Goal: Information Seeking & Learning: Learn about a topic

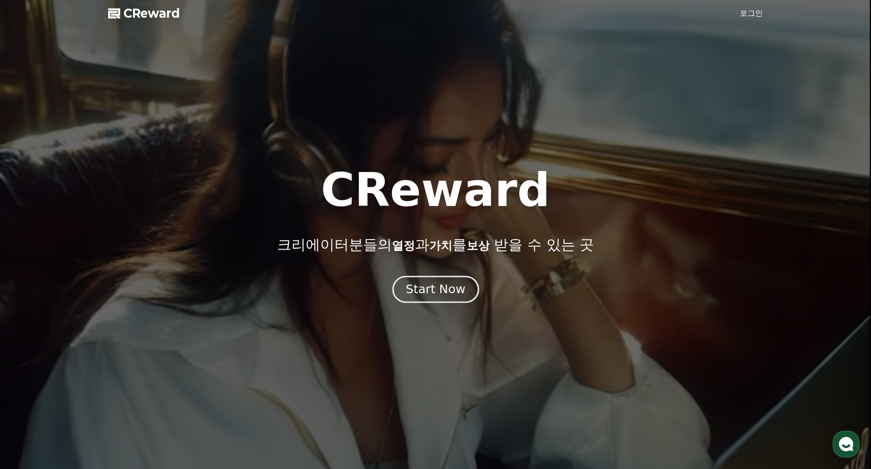
click at [450, 292] on div "Start Now" at bounding box center [435, 289] width 59 height 16
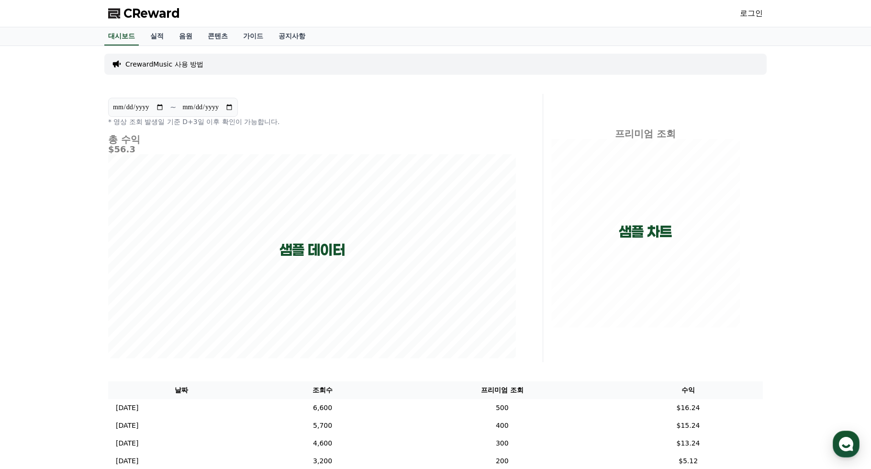
click at [149, 9] on span "CReward" at bounding box center [152, 13] width 56 height 15
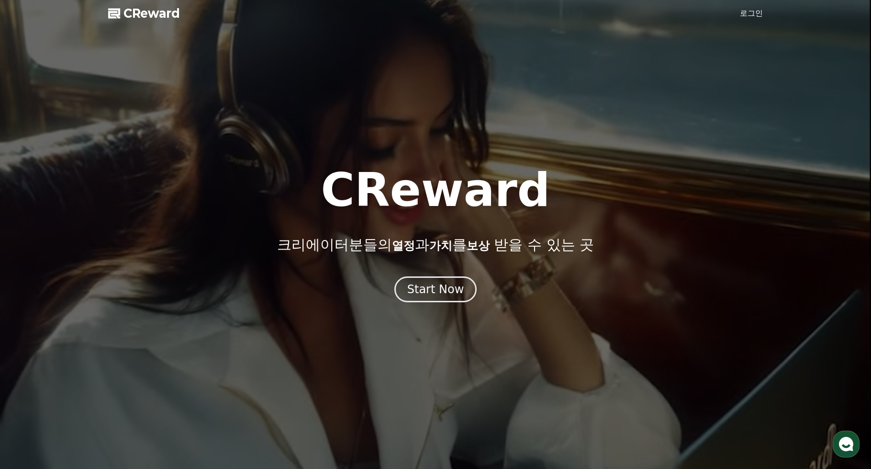
click at [168, 8] on span "CReward" at bounding box center [152, 13] width 56 height 15
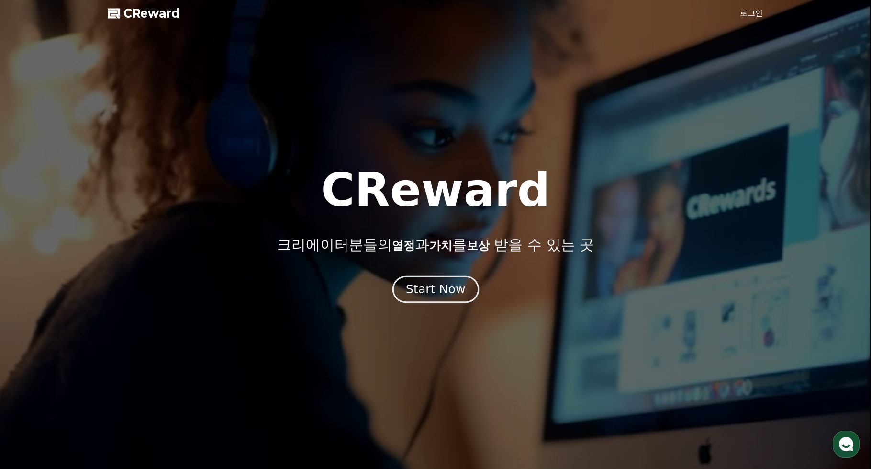
click at [419, 296] on div "Start Now" at bounding box center [435, 289] width 59 height 16
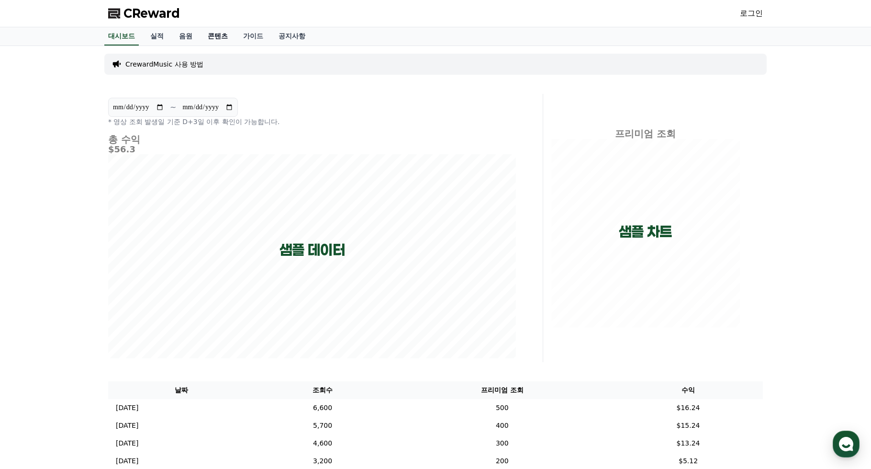
click at [216, 36] on link "콘텐츠" at bounding box center [217, 36] width 35 height 18
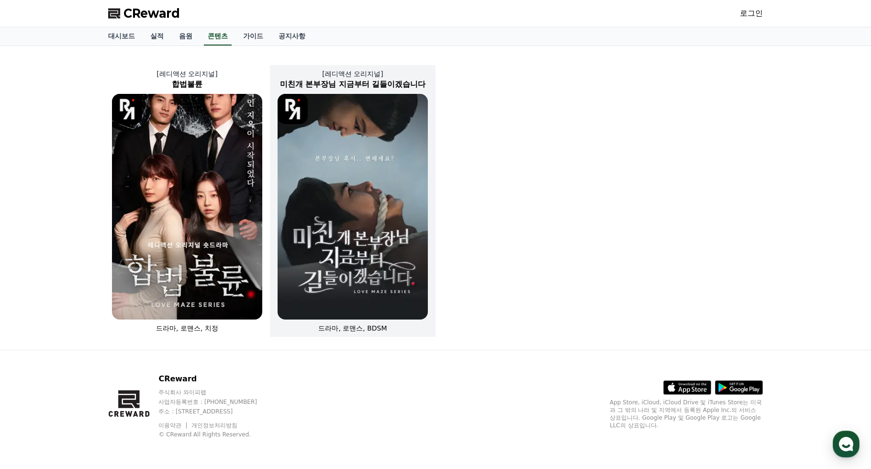
click at [346, 333] on div "[레디액션 오리지널] 미친개 본부장님 지금부터 길들이겠습니다 드라마, 로맨스, BDSM" at bounding box center [353, 200] width 166 height 271
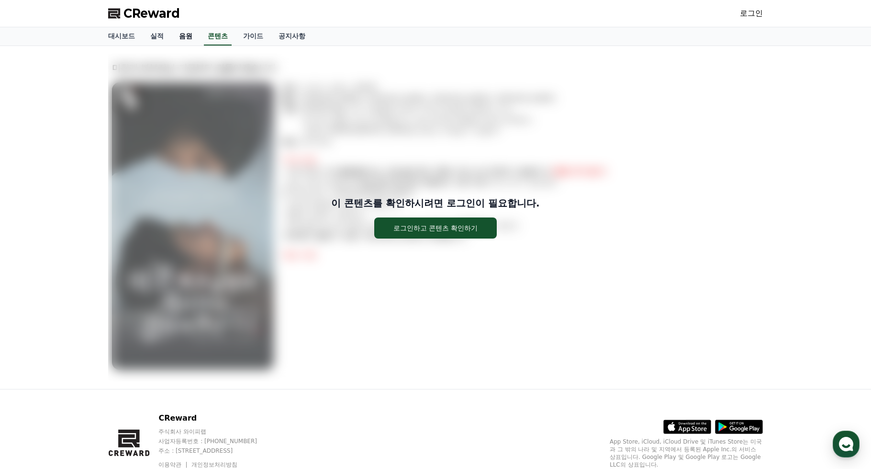
click at [190, 31] on link "음원" at bounding box center [185, 36] width 29 height 18
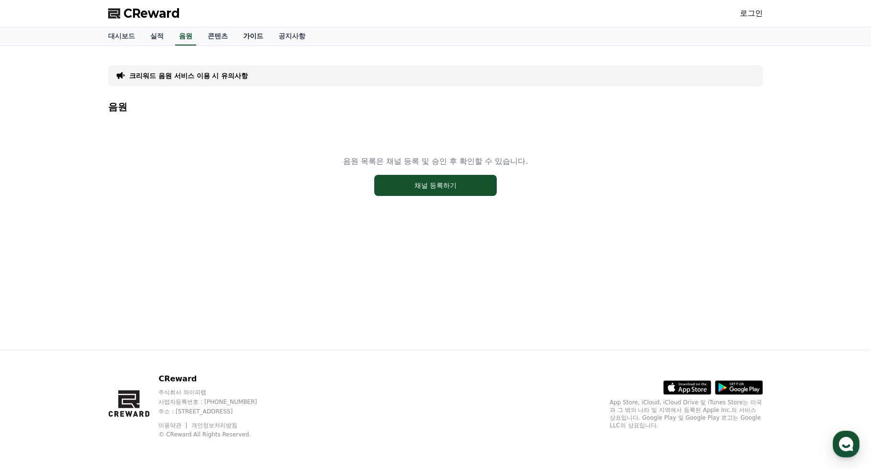
click at [253, 37] on link "가이드" at bounding box center [253, 36] width 35 height 18
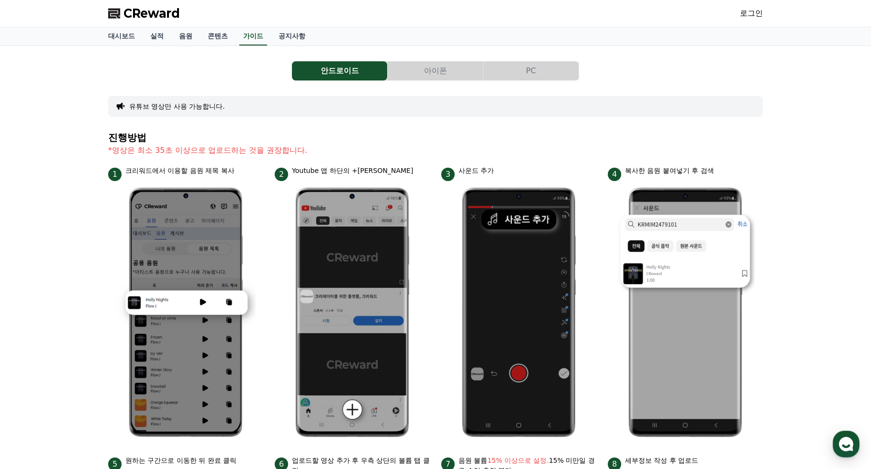
click at [439, 72] on button "아이폰" at bounding box center [435, 70] width 95 height 19
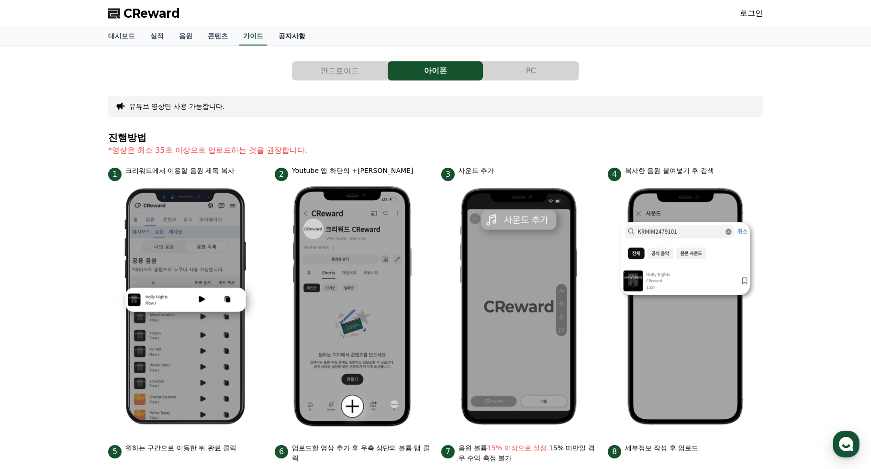
drag, startPoint x: 274, startPoint y: 43, endPoint x: 281, endPoint y: 39, distance: 8.1
click at [275, 43] on link "공지사항" at bounding box center [292, 36] width 42 height 18
click at [281, 39] on link "공지사항" at bounding box center [292, 36] width 34 height 18
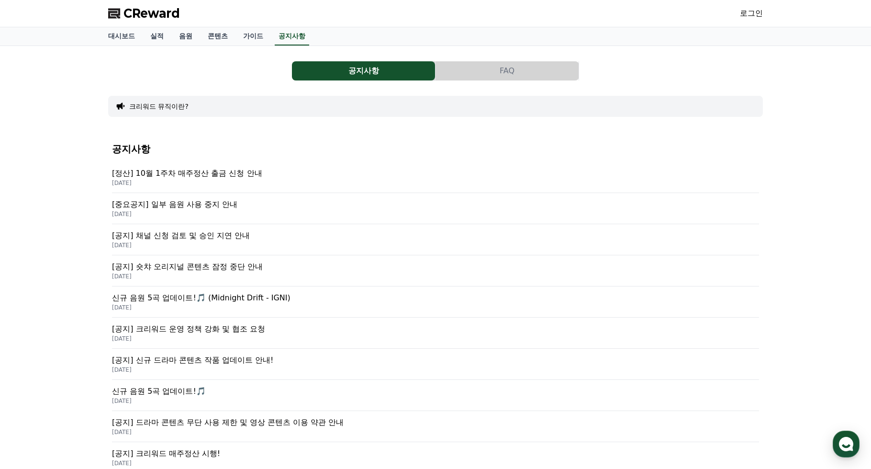
click at [227, 177] on p "[정산] 10월 1주차 매주정산 출금 신청 안내" at bounding box center [435, 173] width 647 height 11
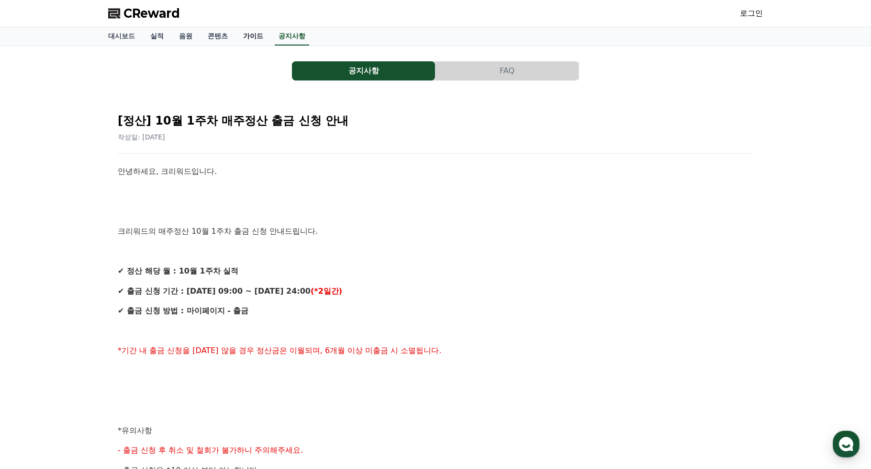
click at [255, 29] on link "가이드" at bounding box center [253, 36] width 35 height 18
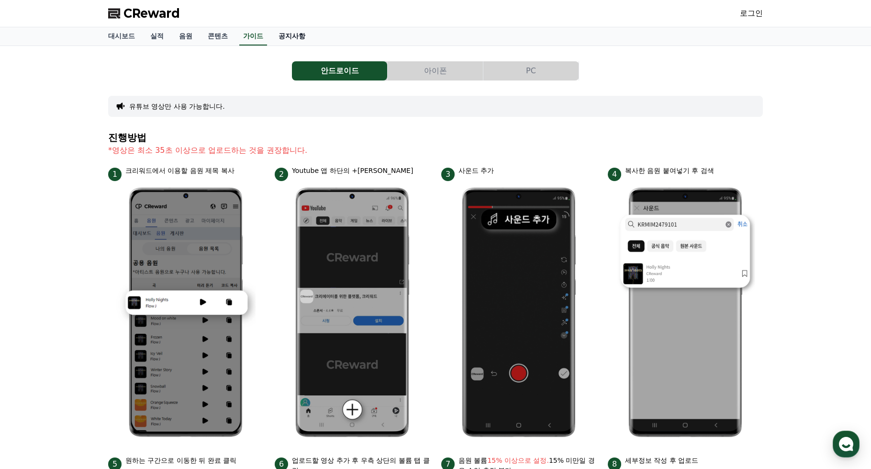
click at [289, 40] on link "공지사항" at bounding box center [292, 36] width 42 height 18
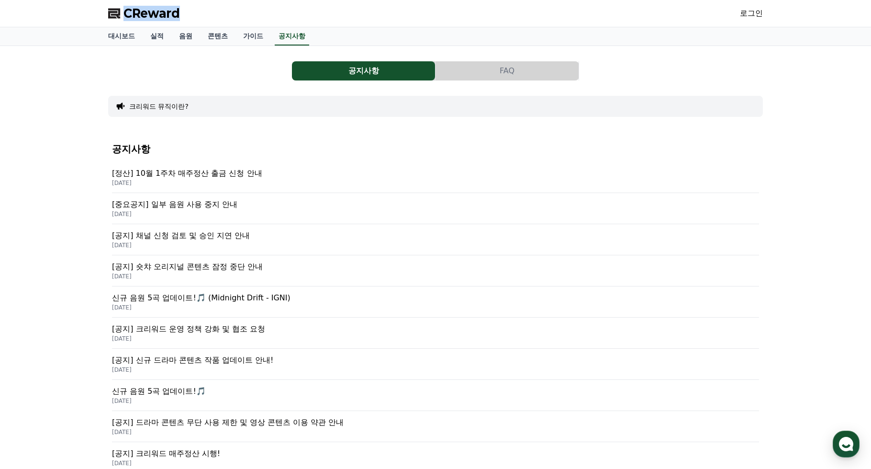
drag, startPoint x: 185, startPoint y: 10, endPoint x: 126, endPoint y: 12, distance: 58.4
click at [126, 12] on div "CReward 로그인" at bounding box center [436, 13] width 670 height 27
copy span "CReward"
